Goal: Obtain resource: Obtain resource

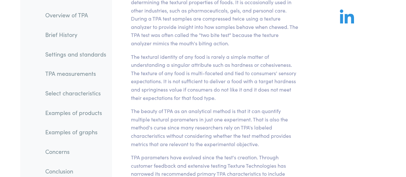
scroll to position [192, 0]
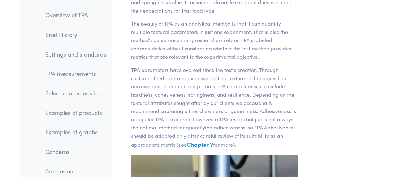
drag, startPoint x: 89, startPoint y: 114, endPoint x: 132, endPoint y: 108, distance: 43.4
click at [89, 114] on link "Examples of products" at bounding box center [75, 112] width 71 height 15
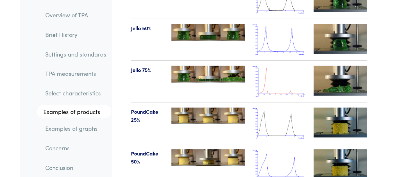
scroll to position [8209, 0]
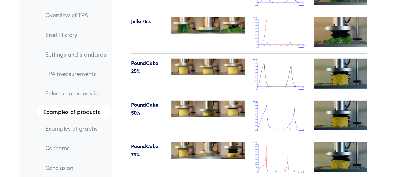
click at [70, 93] on link "Select characteristics" at bounding box center [75, 93] width 71 height 15
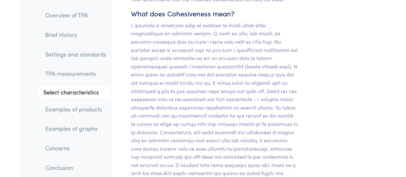
scroll to position [6419, 0]
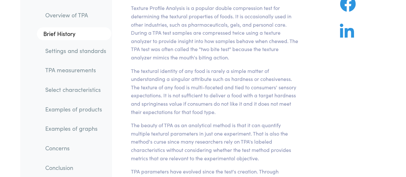
scroll to position [0, 0]
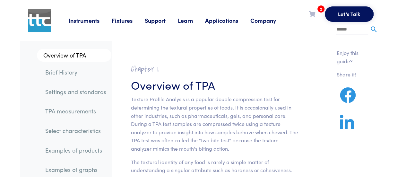
click at [226, 19] on link "Applications" at bounding box center [227, 20] width 45 height 8
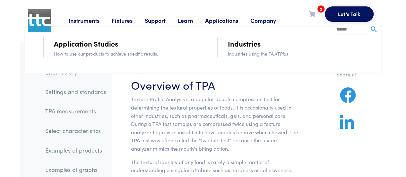
click at [222, 21] on link "Applications" at bounding box center [227, 20] width 45 height 8
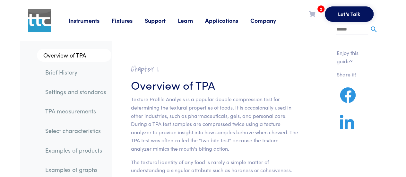
click at [231, 22] on link "Applications" at bounding box center [227, 20] width 45 height 8
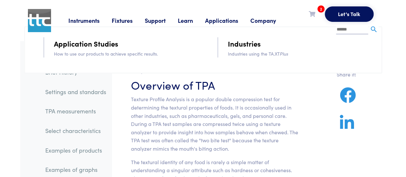
drag, startPoint x: 97, startPoint y: 46, endPoint x: 100, endPoint y: 47, distance: 3.3
click at [97, 46] on link "Application Studies" at bounding box center [86, 43] width 64 height 11
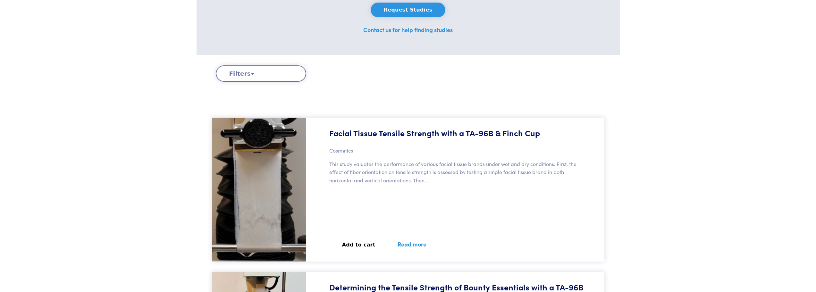
scroll to position [160, 0]
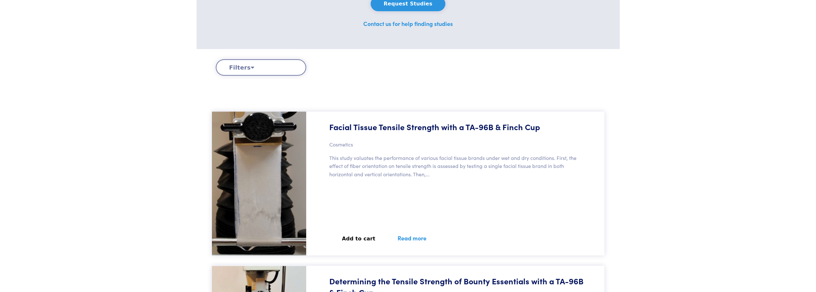
click at [284, 70] on button "Filters" at bounding box center [261, 67] width 90 height 16
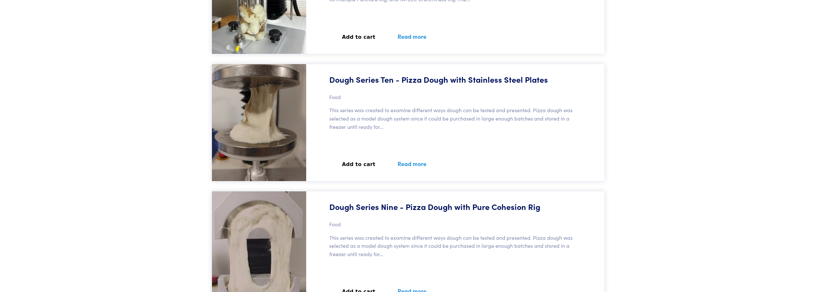
scroll to position [3080, 0]
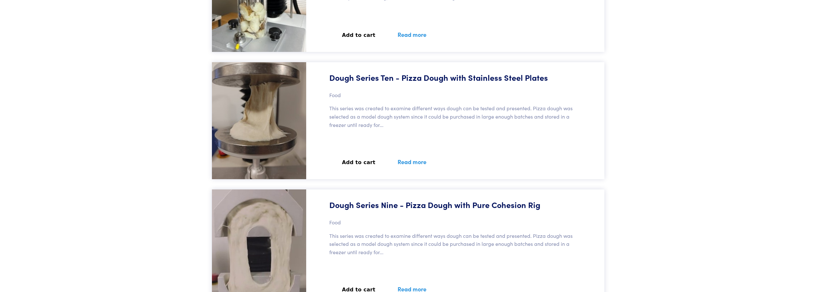
click at [405, 124] on p "This series was created to examine different ways dough can be tested and prese…" at bounding box center [457, 116] width 256 height 25
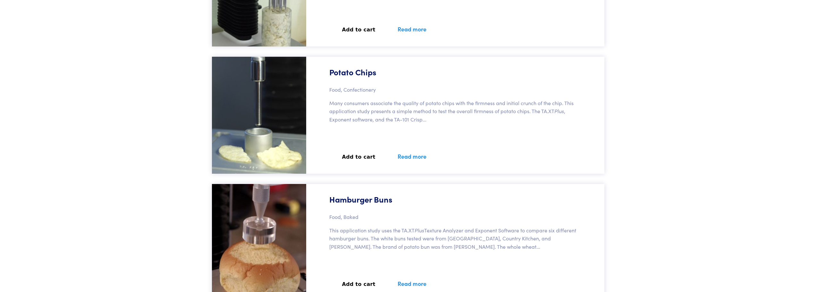
scroll to position [10490, 0]
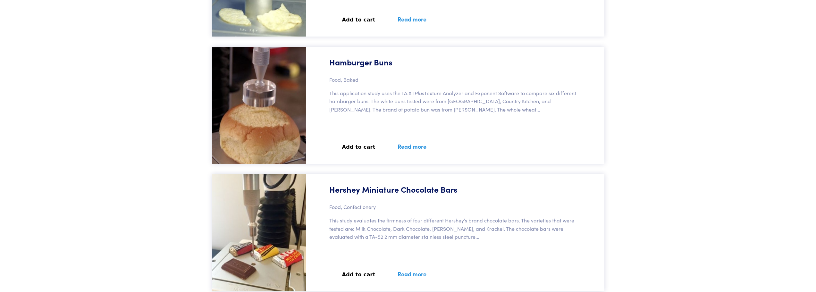
click at [405, 147] on link "Read more" at bounding box center [412, 146] width 44 height 23
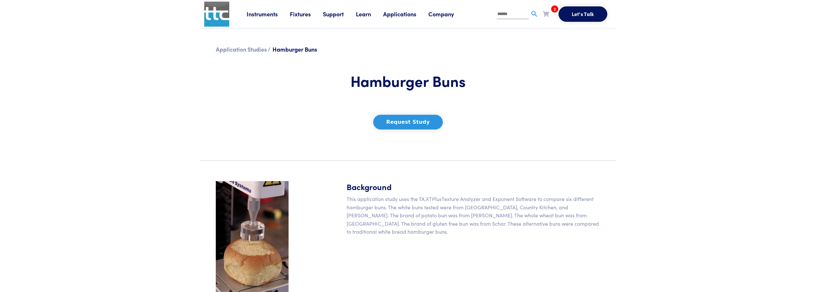
click at [411, 126] on button "Request Study" at bounding box center [408, 122] width 70 height 15
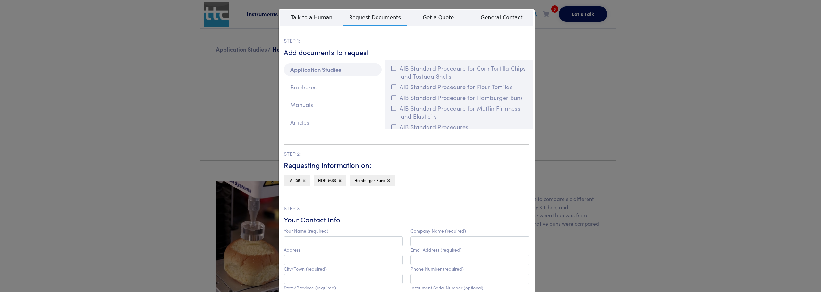
click at [302, 181] on button at bounding box center [304, 180] width 4 height 6
click at [309, 180] on icon at bounding box center [310, 181] width 3 height 4
click at [302, 124] on p "Articles" at bounding box center [333, 122] width 98 height 13
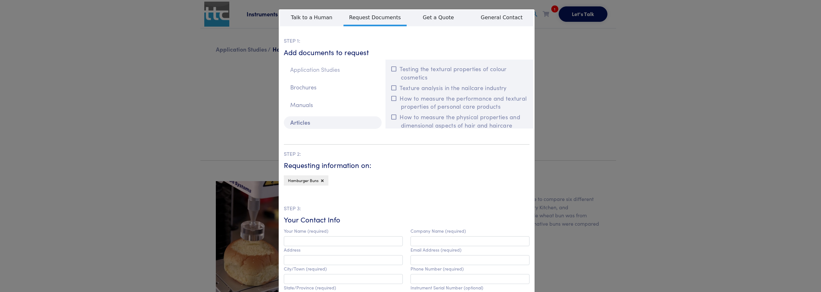
click at [318, 68] on p "Application Studies" at bounding box center [333, 70] width 98 height 13
click at [298, 125] on p "Articles" at bounding box center [333, 122] width 98 height 13
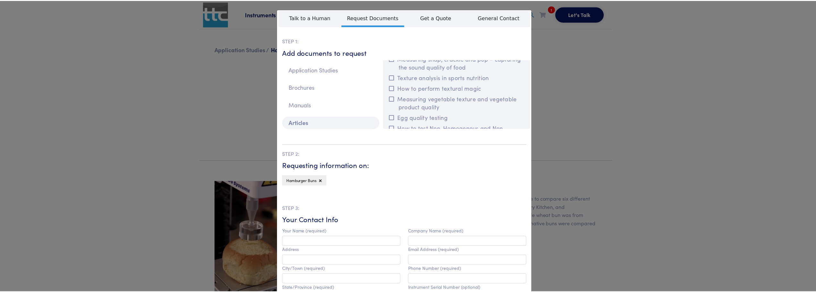
scroll to position [545, 0]
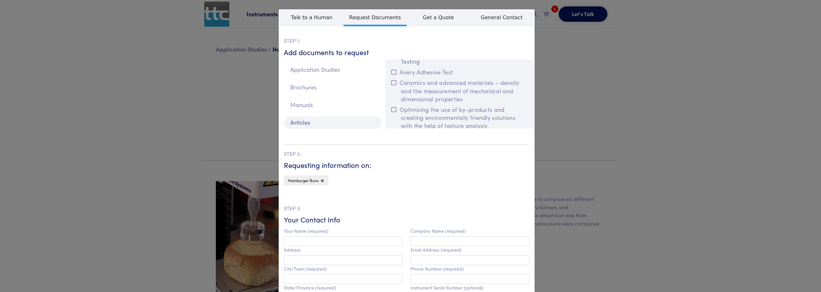
click at [620, 86] on div "**********" at bounding box center [410, 146] width 821 height 292
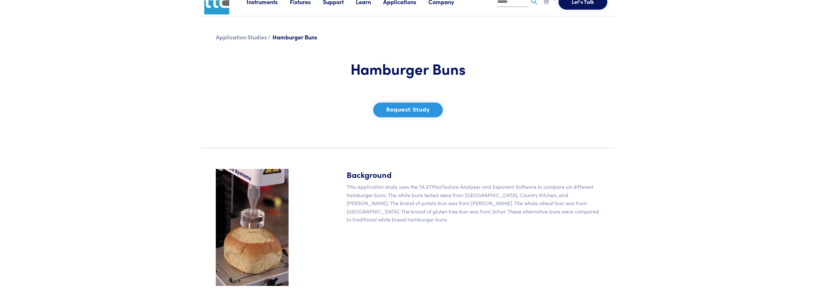
scroll to position [225, 0]
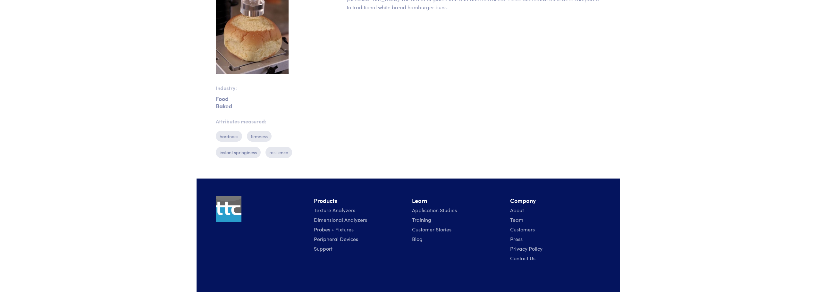
click at [236, 55] on img at bounding box center [252, 15] width 73 height 117
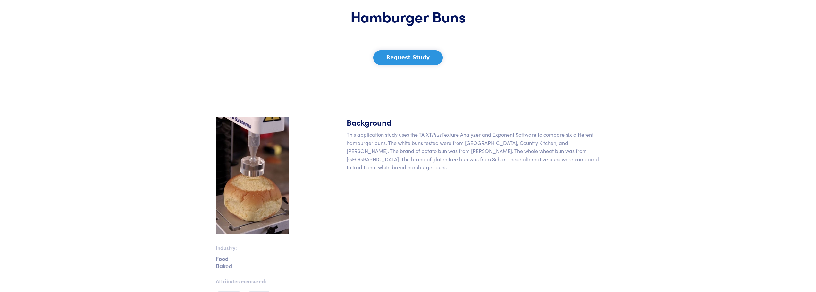
scroll to position [64, 0]
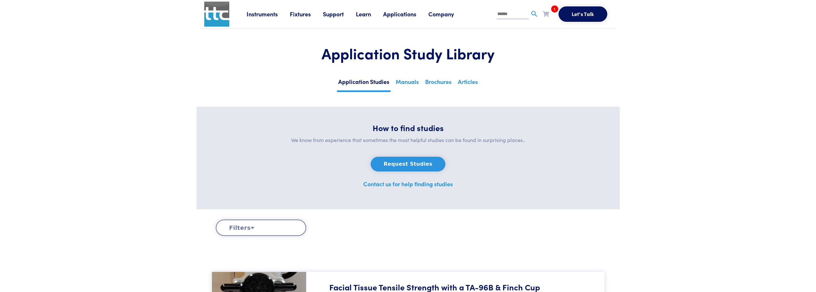
click at [247, 229] on button "Filters" at bounding box center [261, 228] width 90 height 16
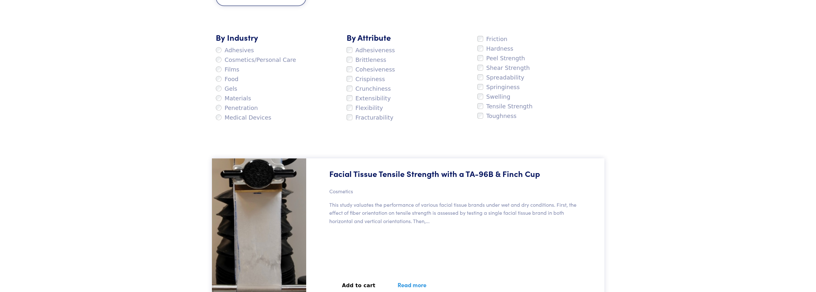
scroll to position [225, 0]
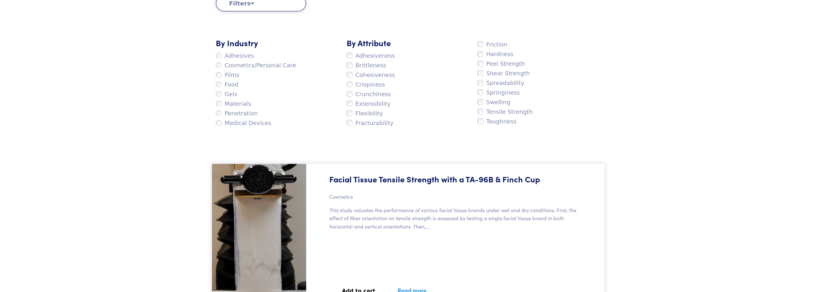
click at [231, 87] on label "Food" at bounding box center [227, 85] width 23 height 10
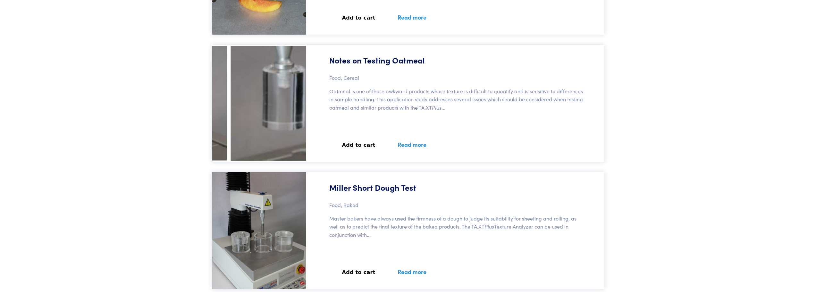
scroll to position [24044, 0]
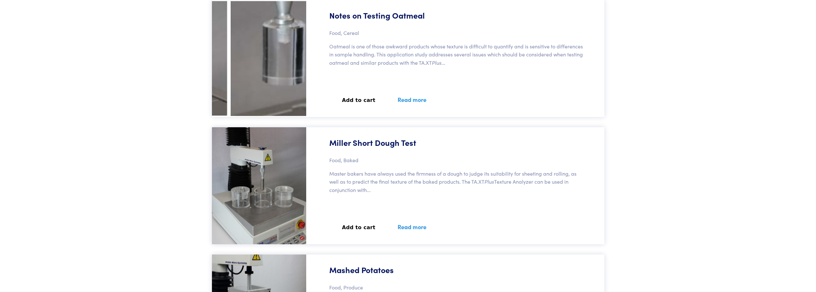
click at [412, 225] on link "Read more" at bounding box center [412, 226] width 44 height 23
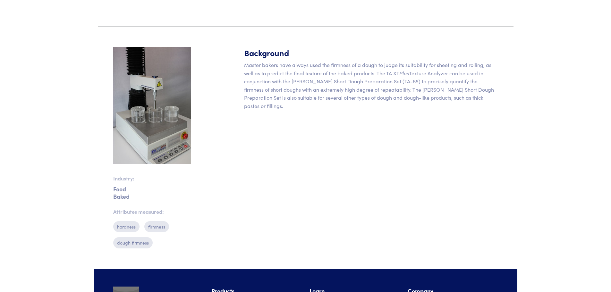
scroll to position [96, 0]
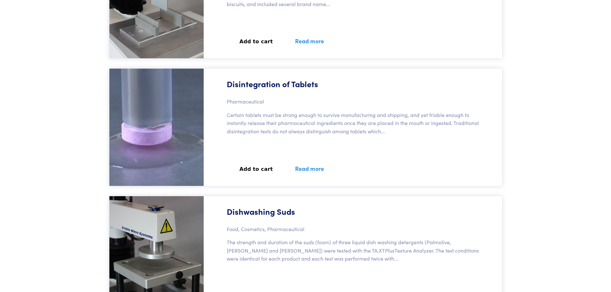
scroll to position [35604, 0]
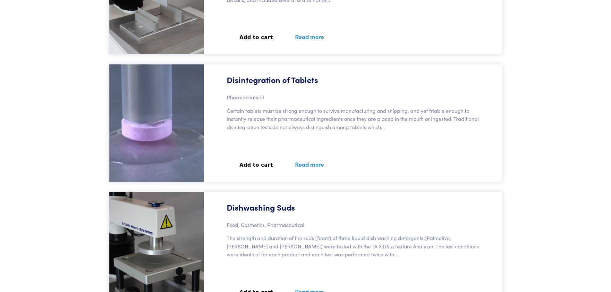
click at [262, 166] on button "Add to cart" at bounding box center [256, 165] width 59 height 14
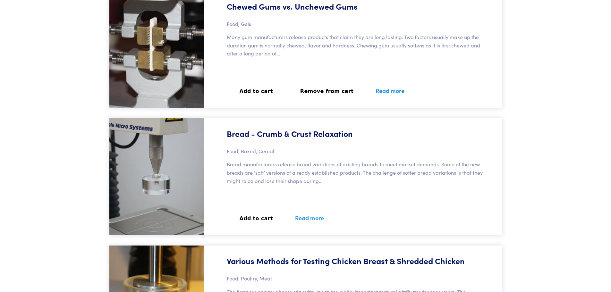
scroll to position [17961, 0]
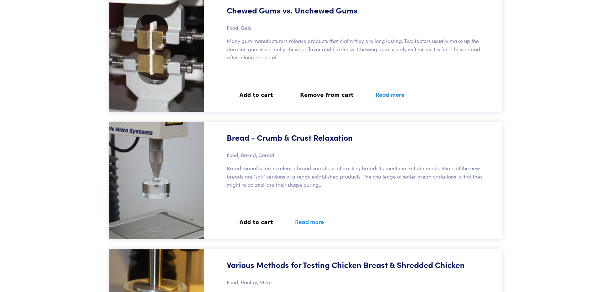
click at [307, 221] on link "Read more" at bounding box center [309, 221] width 44 height 23
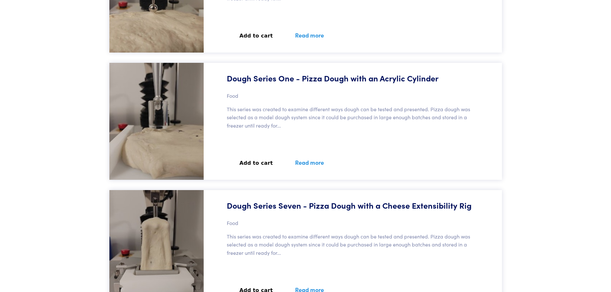
scroll to position [5226, 0]
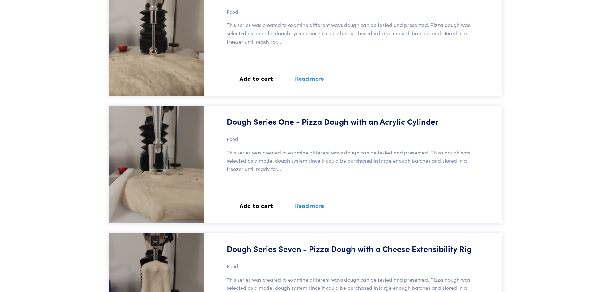
click at [305, 205] on link "Read more" at bounding box center [309, 205] width 44 height 23
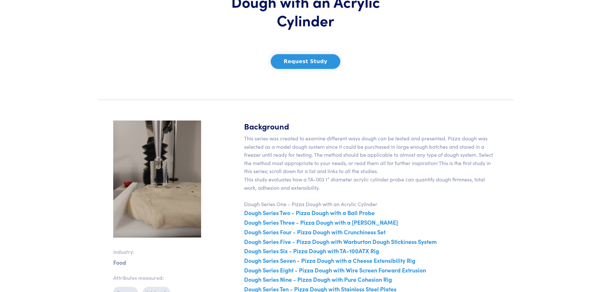
scroll to position [160, 0]
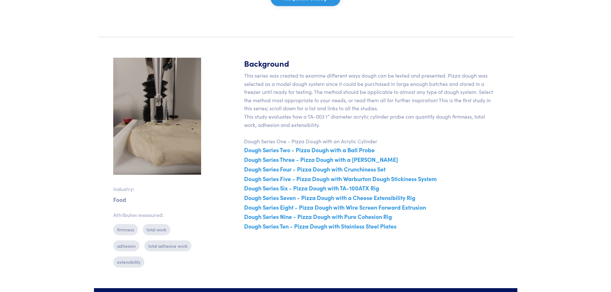
click at [366, 153] on link "Dough Series Two - Pizza Dough with a Ball Probe" at bounding box center [309, 150] width 131 height 8
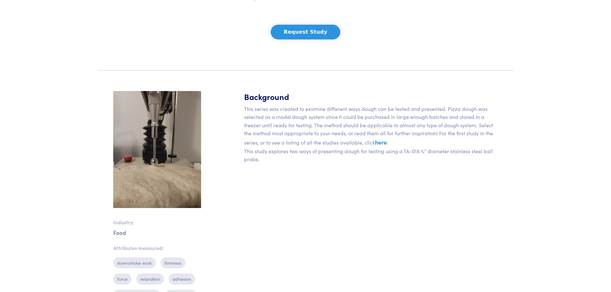
scroll to position [128, 0]
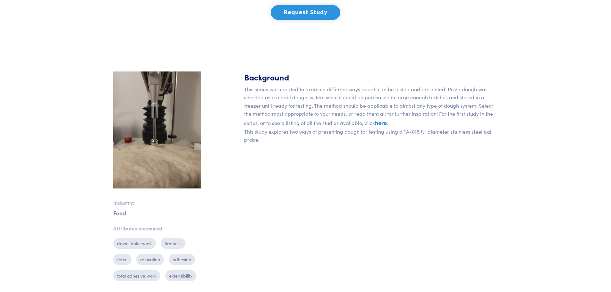
click at [382, 123] on link "here" at bounding box center [381, 123] width 12 height 8
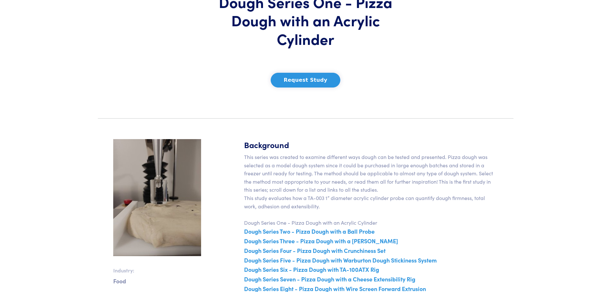
scroll to position [160, 0]
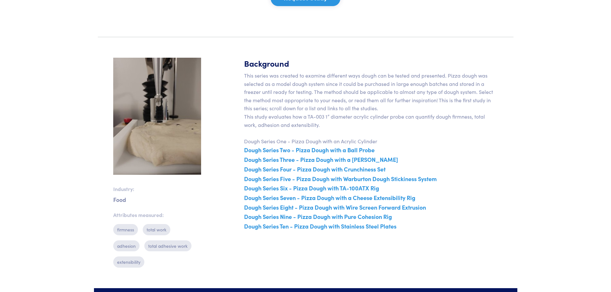
click at [322, 141] on p "This series was created to examine different ways dough can be tested and prese…" at bounding box center [371, 152] width 254 height 160
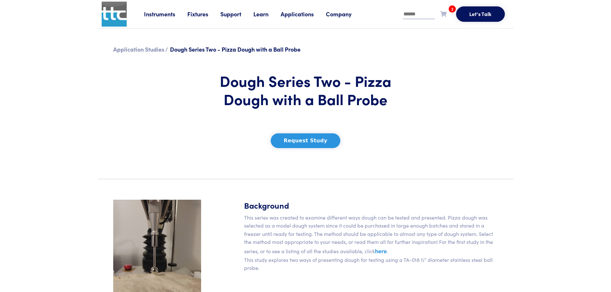
scroll to position [128, 0]
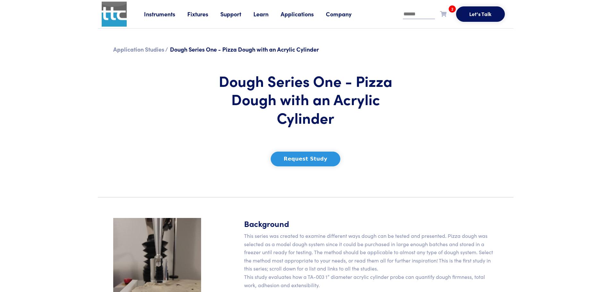
scroll to position [157, 0]
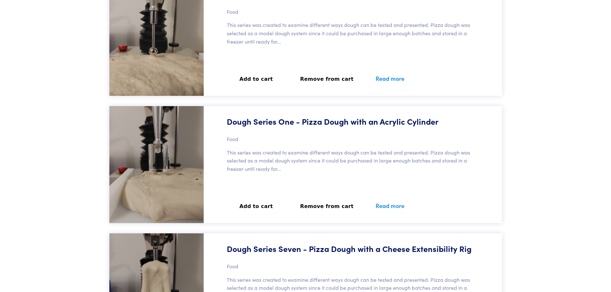
scroll to position [5226, 0]
click at [254, 207] on button "Add to cart" at bounding box center [256, 207] width 59 height 14
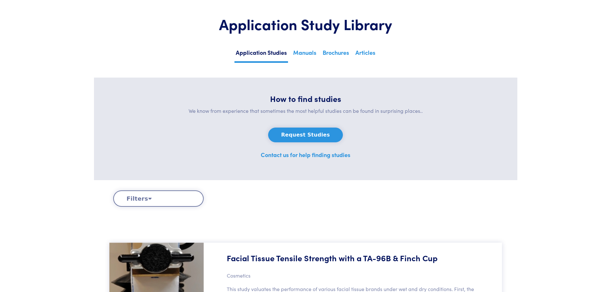
scroll to position [0, 0]
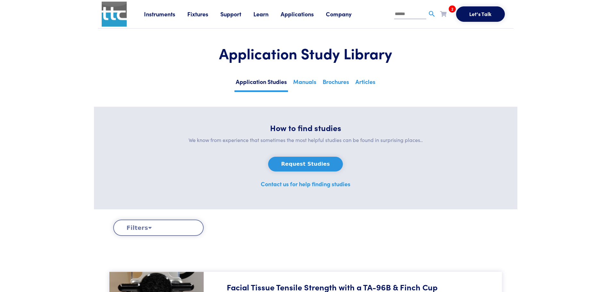
click at [445, 13] on icon at bounding box center [443, 14] width 6 height 6
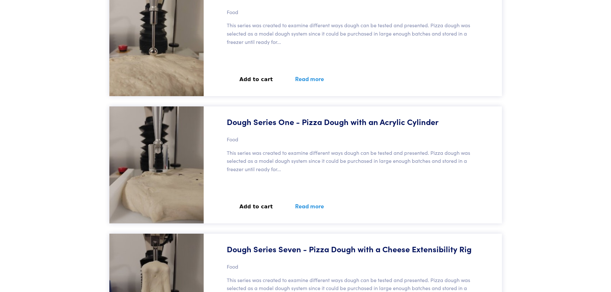
scroll to position [5229, 0]
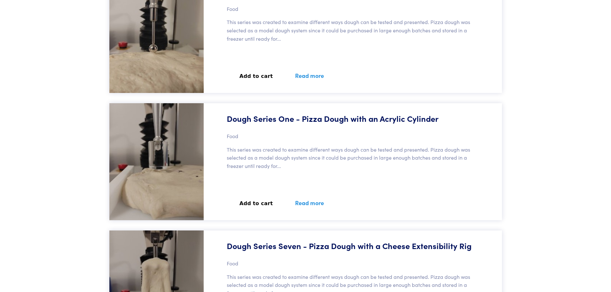
click at [255, 206] on button "Add to cart" at bounding box center [256, 204] width 59 height 14
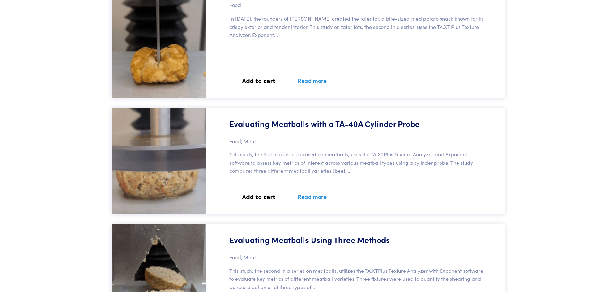
scroll to position [0, 0]
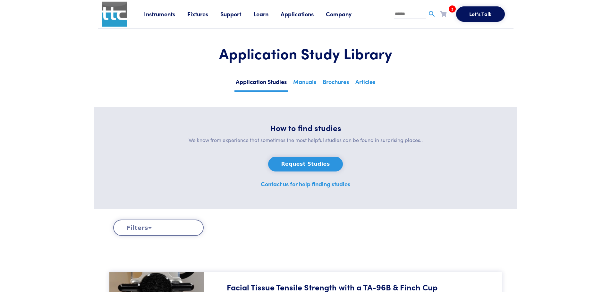
click at [446, 14] on icon at bounding box center [443, 14] width 6 height 6
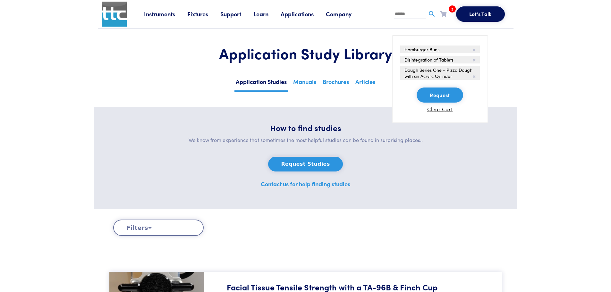
click at [451, 99] on button "Request" at bounding box center [440, 95] width 46 height 15
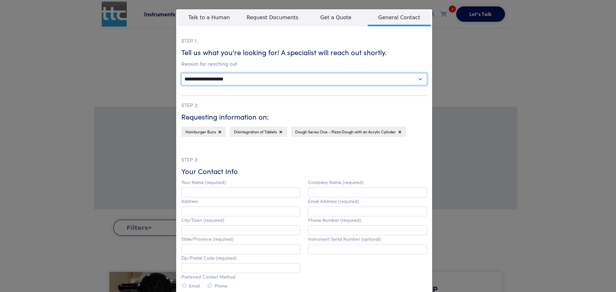
click at [413, 80] on select "**********" at bounding box center [304, 79] width 246 height 12
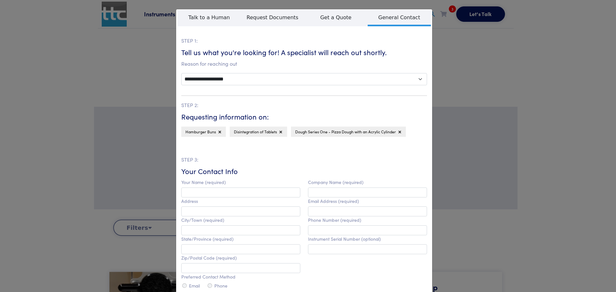
click at [405, 49] on h6 "Tell us what you're looking for! A specialist will reach out shortly." at bounding box center [304, 52] width 246 height 10
click at [283, 17] on span "Request Documents" at bounding box center [273, 18] width 64 height 16
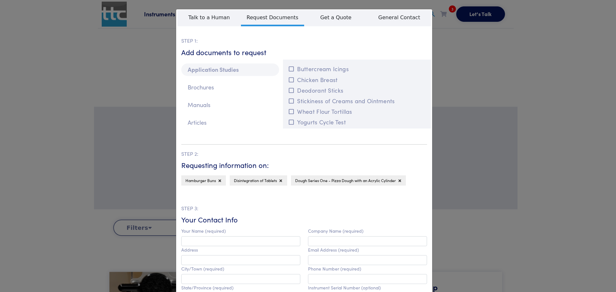
click at [235, 70] on p "Application Studies" at bounding box center [230, 70] width 98 height 13
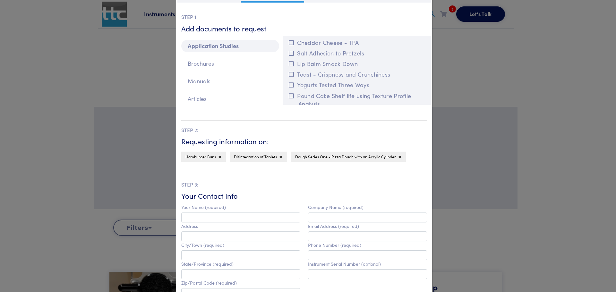
scroll to position [96, 0]
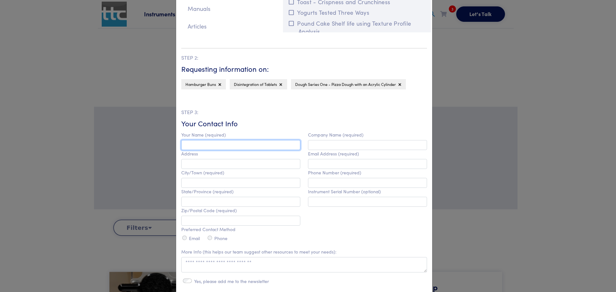
drag, startPoint x: 251, startPoint y: 147, endPoint x: 342, endPoint y: 141, distance: 90.7
click at [251, 147] on input "text" at bounding box center [240, 145] width 119 height 10
type input "**********"
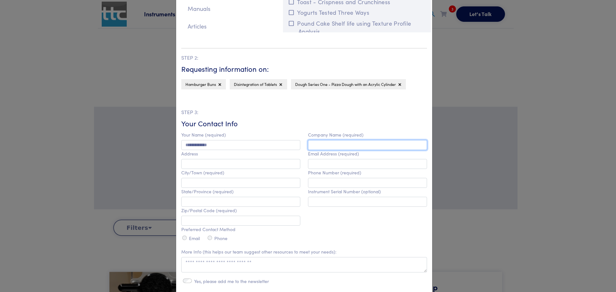
drag, startPoint x: 318, startPoint y: 145, endPoint x: 413, endPoint y: 145, distance: 94.6
click at [318, 145] on input "text" at bounding box center [367, 145] width 119 height 10
type input "**********"
click at [311, 160] on input "email" at bounding box center [367, 164] width 119 height 10
click at [329, 166] on input "email" at bounding box center [367, 164] width 119 height 10
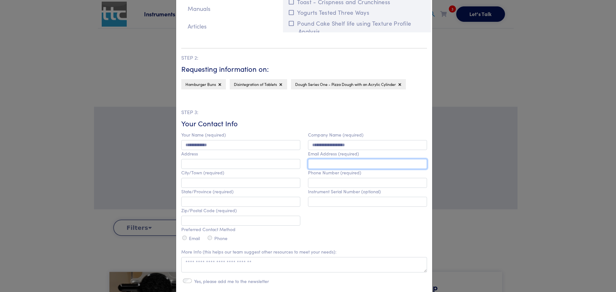
type input "**********"
click at [329, 184] on input "text" at bounding box center [367, 183] width 119 height 10
type input "*"
type input "**********"
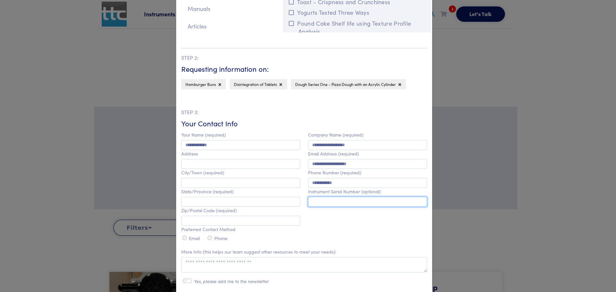
click at [367, 203] on input "text" at bounding box center [367, 202] width 119 height 10
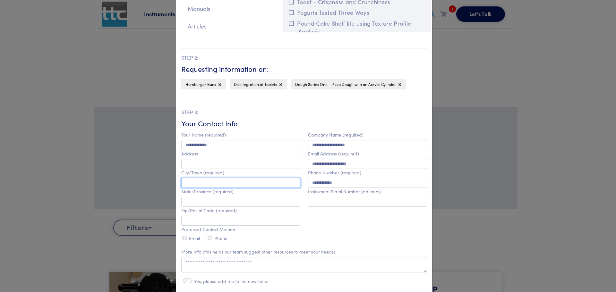
click at [225, 185] on input "text" at bounding box center [240, 183] width 119 height 10
type input "**********"
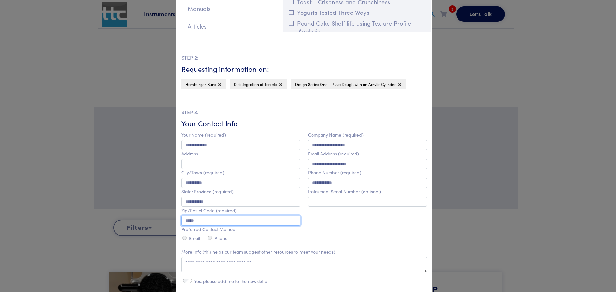
type input "*****"
click at [348, 232] on div "**********" at bounding box center [367, 187] width 127 height 112
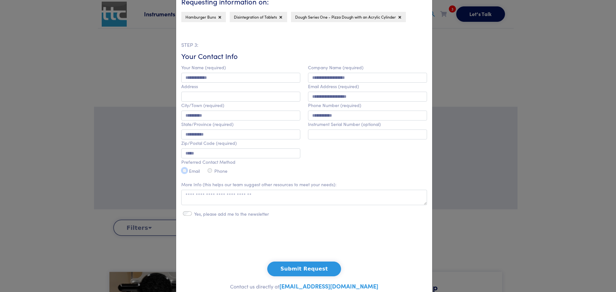
scroll to position [152, 0]
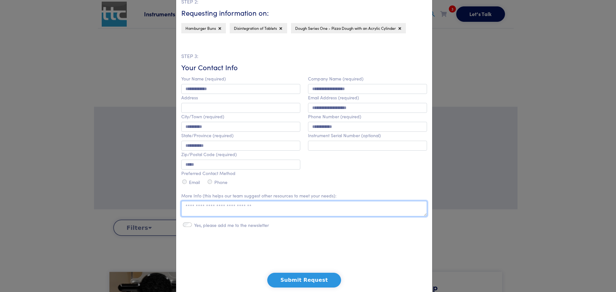
click at [191, 212] on textarea at bounding box center [304, 208] width 246 height 15
click at [337, 209] on textarea at bounding box center [304, 208] width 246 height 15
click at [244, 209] on textarea at bounding box center [304, 208] width 246 height 15
type textarea "**********"
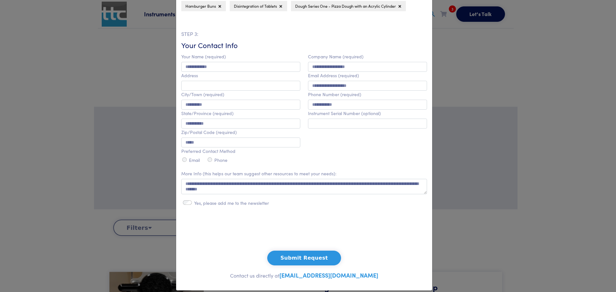
scroll to position [184, 0]
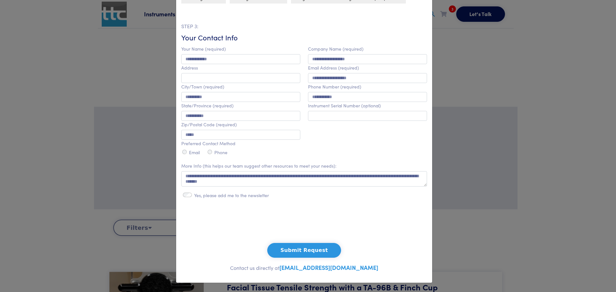
click at [313, 253] on button "Submit Request" at bounding box center [304, 250] width 74 height 15
